Goal: Information Seeking & Learning: Learn about a topic

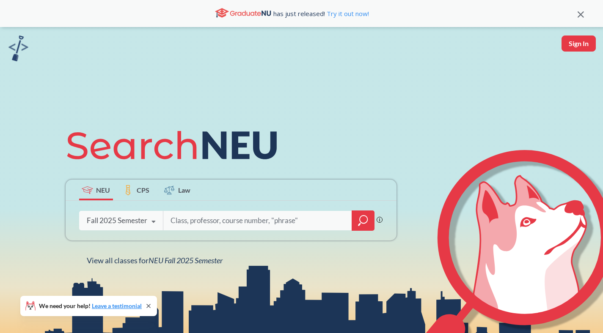
scroll to position [112, 0]
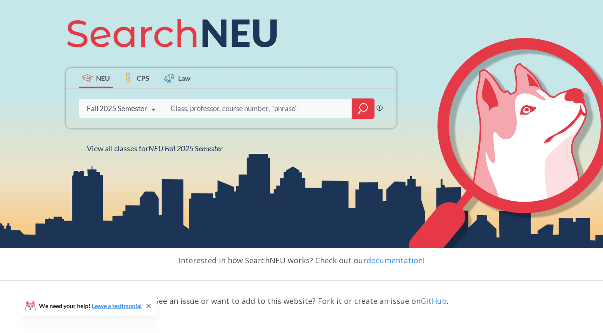
click at [145, 83] on label "CPS" at bounding box center [137, 78] width 34 height 21
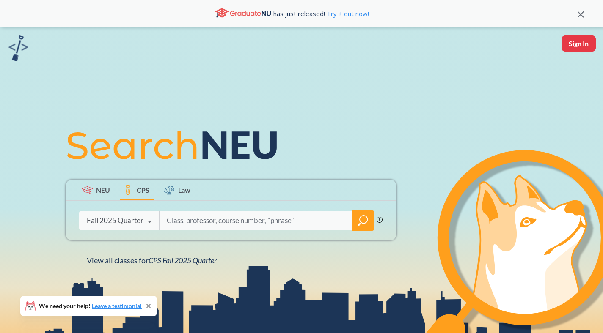
click at [96, 188] on span "NEU" at bounding box center [103, 190] width 14 height 10
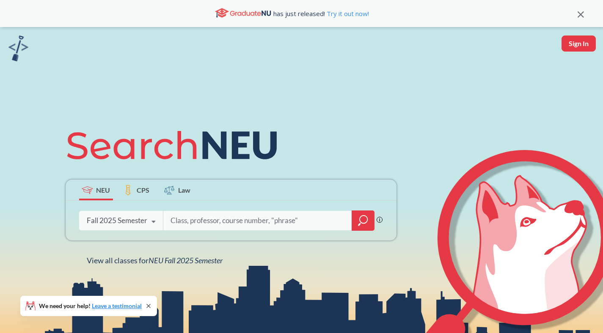
click at [230, 221] on input "search" at bounding box center [258, 221] width 176 height 18
type input "neural network"
click at [365, 214] on div at bounding box center [363, 221] width 23 height 20
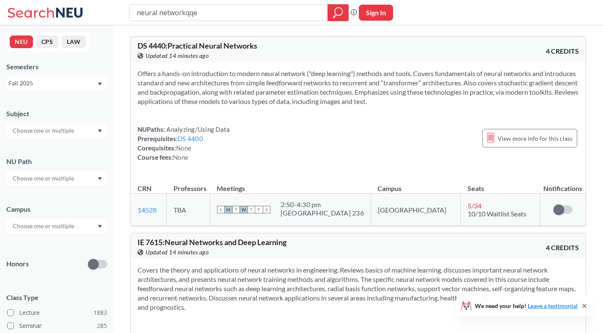
type input "neural networkqqe"
click at [304, 88] on section "Offers a hands-on introduction to modern neural network ("deep learning") metho…" at bounding box center [357, 87] width 441 height 37
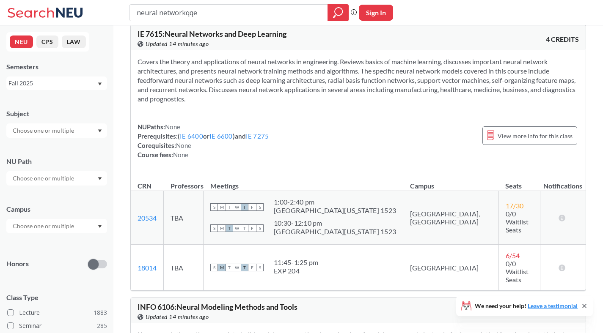
scroll to position [208, 0]
drag, startPoint x: 385, startPoint y: 221, endPoint x: 453, endPoint y: 222, distance: 68.1
click at [453, 222] on td "[GEOGRAPHIC_DATA], [GEOGRAPHIC_DATA]" at bounding box center [451, 219] width 96 height 54
drag, startPoint x: 384, startPoint y: 216, endPoint x: 452, endPoint y: 215, distance: 68.5
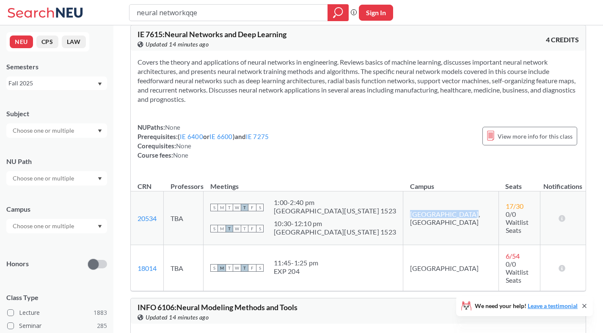
click at [453, 216] on td "[GEOGRAPHIC_DATA], [GEOGRAPHIC_DATA]" at bounding box center [451, 219] width 96 height 54
click at [452, 215] on td "[GEOGRAPHIC_DATA], [GEOGRAPHIC_DATA]" at bounding box center [451, 219] width 96 height 54
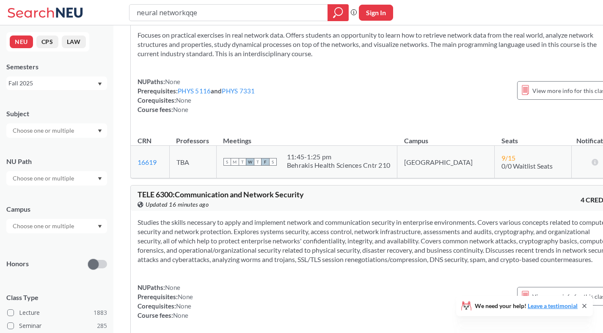
scroll to position [1734, 0]
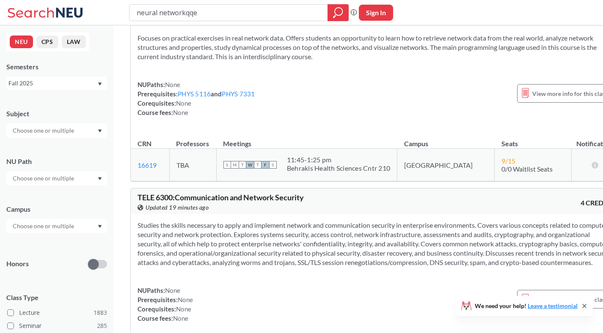
click at [367, 61] on section "Focuses on practical exercises in real network data. Offers students an opportu…" at bounding box center [375, 47] width 476 height 28
click at [369, 61] on section "Focuses on practical exercises in real network data. Offers students an opportu…" at bounding box center [375, 47] width 476 height 28
